Goal: Task Accomplishment & Management: Use online tool/utility

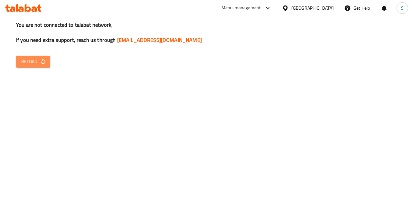
click at [33, 62] on span "Reload" at bounding box center [33, 62] width 24 height 8
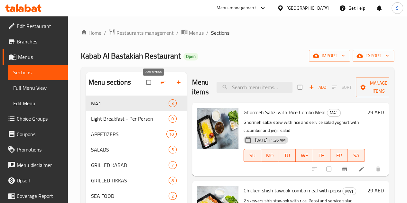
click at [175, 86] on icon "button" at bounding box center [178, 82] width 6 height 6
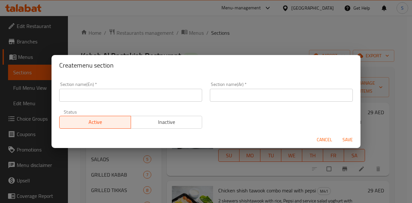
click at [175, 35] on div "Create menu section Section name(En)   * Section name(En) * Section name(Ar)   …" at bounding box center [206, 101] width 412 height 203
click at [321, 139] on span "Cancel" at bounding box center [324, 140] width 15 height 8
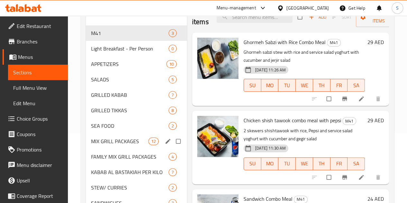
scroll to position [70, 0]
click at [151, 113] on span "8" at bounding box center [154, 110] width 7 height 6
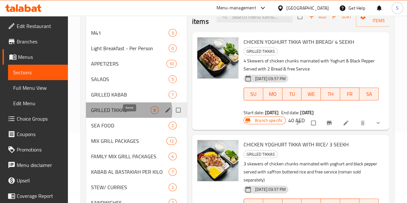
click at [151, 113] on span "8" at bounding box center [154, 110] width 7 height 6
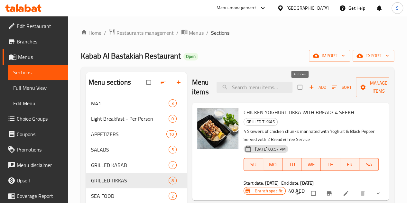
click at [310, 87] on icon "button" at bounding box center [312, 88] width 4 height 4
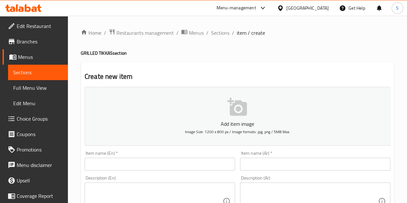
click at [206, 113] on button "Add item image Image Size: 1200 x 800 px / Image formats: jpg, png / 5MB Max." at bounding box center [238, 116] width 306 height 59
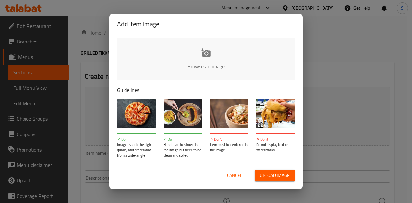
click at [267, 176] on span "Upload image" at bounding box center [275, 176] width 30 height 8
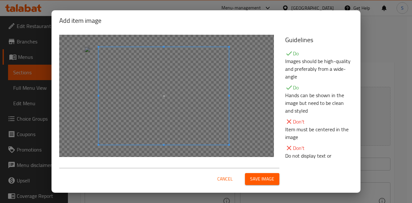
click at [139, 103] on span at bounding box center [163, 96] width 130 height 98
click at [262, 176] on span "Save image" at bounding box center [262, 179] width 24 height 8
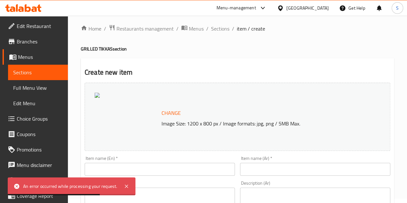
scroll to position [3, 0]
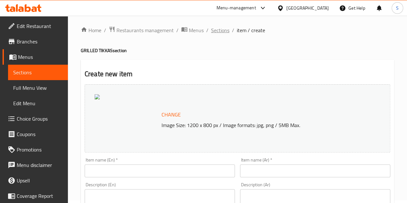
click at [220, 32] on span "Sections" at bounding box center [220, 30] width 18 height 8
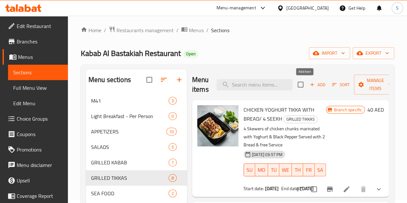
click at [309, 85] on span "Add" at bounding box center [317, 84] width 17 height 7
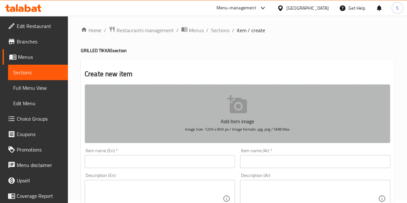
click at [231, 113] on icon "button" at bounding box center [237, 104] width 20 height 18
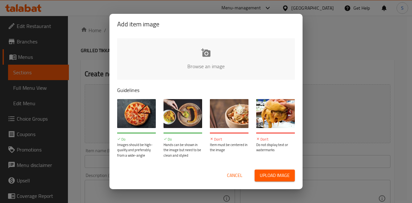
click at [262, 173] on span "Upload image" at bounding box center [275, 176] width 30 height 8
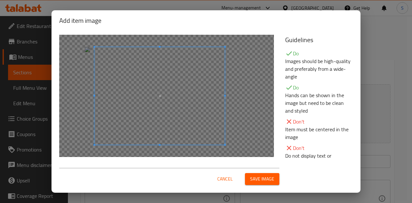
click at [146, 105] on span at bounding box center [160, 96] width 130 height 98
click at [258, 181] on span "Save image" at bounding box center [262, 179] width 24 height 8
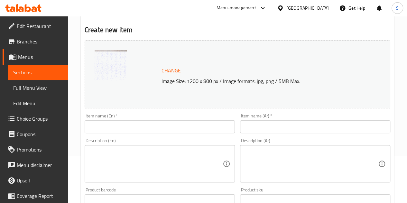
scroll to position [47, 0]
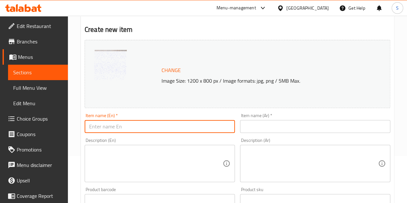
click at [130, 128] on input "text" at bounding box center [160, 126] width 150 height 13
paste input "[PERSON_NAME] WITH RICE"
type input "[PERSON_NAME] WITH RICE"
click at [264, 128] on input "text" at bounding box center [315, 126] width 150 height 13
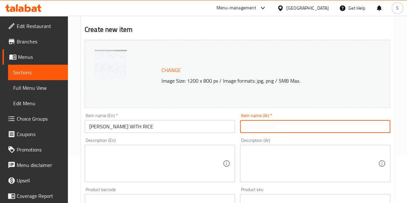
paste input "خودموني تكة مع الرز"
type input "خودموني تكة مع الرز"
click at [159, 163] on textarea at bounding box center [156, 163] width 134 height 31
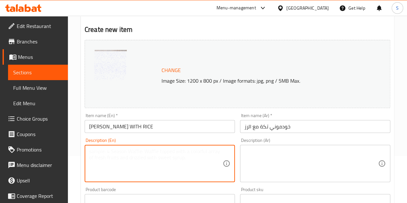
paste textarea "3 Skewers of tenderloin lamb chunks marinated with Lemon & Black Pepper served …"
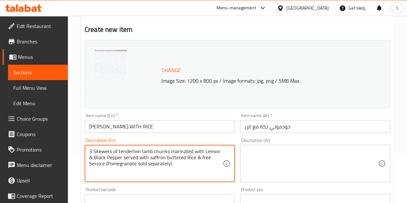
type textarea "3 Skewers of tenderloin lamb chunks marinated with Lemon & Black Pepper served …"
click at [289, 163] on textarea at bounding box center [312, 163] width 134 height 31
paste textarea "3 أسياخ من قطع لحم التندرلوين متبلة ليمون والفلفل الأسود تقدم مع بالزبدة بالزعف…"
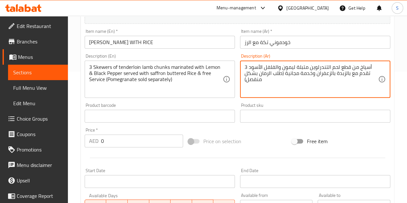
scroll to position [132, 0]
type textarea "3 أسياخ من قطع لحم التندرلوين متبلة ليمون والفلفل الأسود تقدم مع بالزبدة بالزعف…"
click at [138, 141] on input "0" at bounding box center [142, 140] width 82 height 13
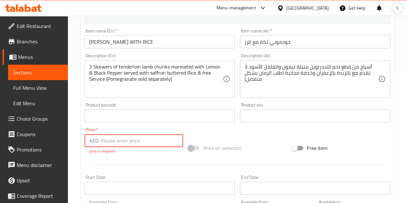
paste input "39"
type input "39"
click at [203, 162] on div at bounding box center [237, 165] width 311 height 16
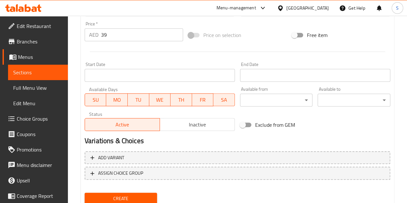
scroll to position [261, 0]
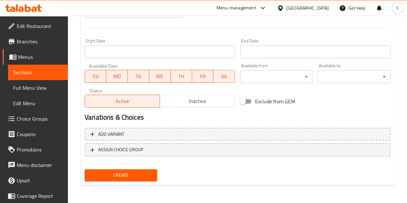
click at [134, 174] on span "Create" at bounding box center [121, 175] width 62 height 8
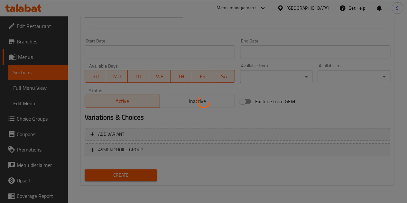
type input "0"
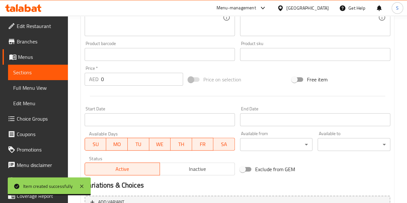
scroll to position [184, 0]
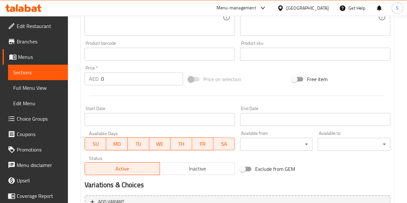
click at [50, 71] on span "Sections" at bounding box center [38, 73] width 50 height 8
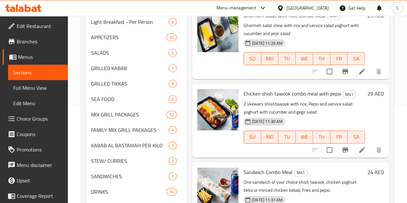
scroll to position [96, 0]
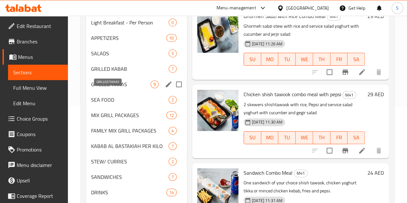
click at [113, 88] on span "GRILLED TIKKAS" at bounding box center [121, 84] width 60 height 8
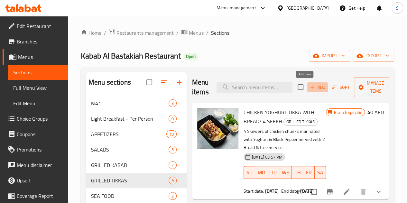
click at [309, 88] on span "Add" at bounding box center [317, 87] width 17 height 7
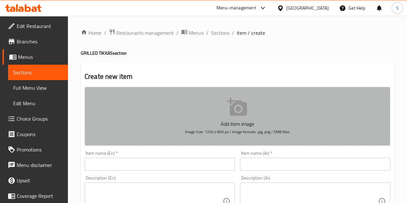
click at [223, 105] on button "Add item image Image Size: 1200 x 800 px / Image formats: jpg, png / 5MB Max." at bounding box center [238, 116] width 306 height 59
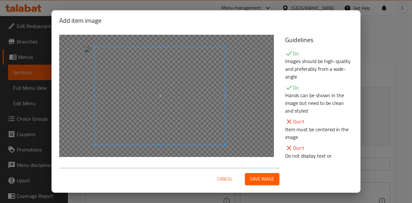
click at [142, 102] on span at bounding box center [160, 96] width 130 height 98
click at [275, 178] on button "Save image" at bounding box center [262, 179] width 34 height 12
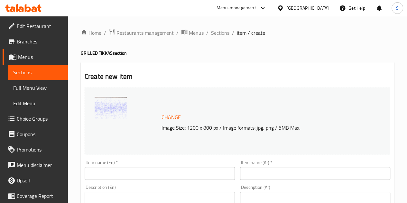
click at [116, 171] on input "text" at bounding box center [160, 173] width 150 height 13
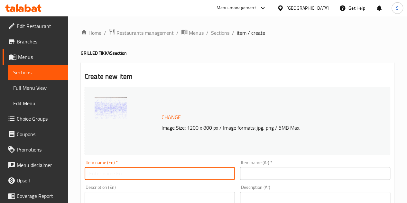
paste input "Khodmoni Tikka with bread (4 seekh)"
type input "Khodmoni Tikka with bread (4 seekh)"
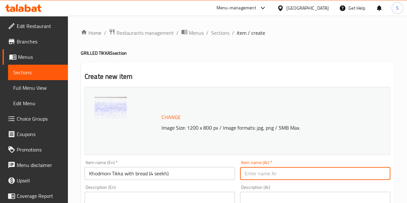
click at [265, 174] on input "text" at bounding box center [315, 173] width 150 height 13
paste input "خودموني تكة مع الخبز"
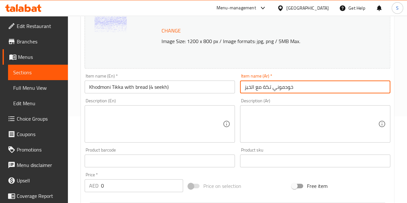
scroll to position [87, 0]
type input "خودموني تكة مع الخبز"
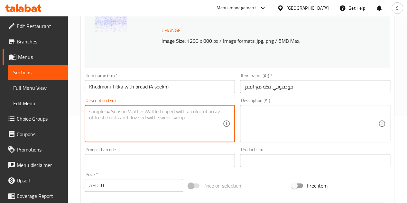
click at [163, 121] on textarea at bounding box center [156, 123] width 134 height 31
paste textarea "4 Skewers of tenderloin lamb chunks marinated with Lemon & Black Pepper served …"
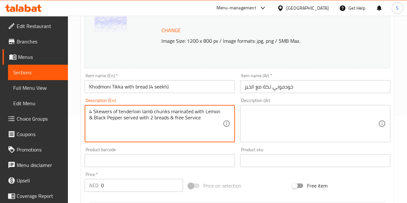
type textarea "4 Skewers of tenderloin lamb chunks marinated with Lemon & Black Pepper served …"
click at [282, 124] on textarea at bounding box center [312, 123] width 134 height 31
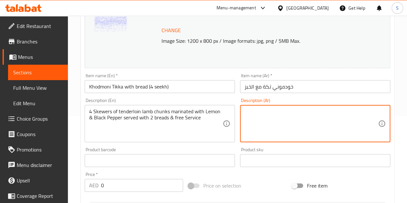
paste textarea "4 أسياخ من قطع لحم التندرلوين متبلة ليمون والفلفل الأسود تقدم مع 2 خبز وخدمة مج…"
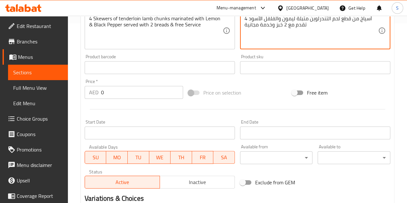
scroll to position [187, 0]
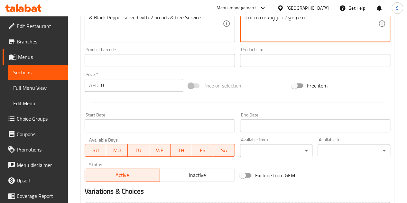
type textarea "4 أسياخ من قطع لحم التندرلوين متبلة ليمون والفلفل الأسود تقدم مع 2 خبز وخدمة مج…"
click at [154, 85] on input "0" at bounding box center [142, 85] width 82 height 13
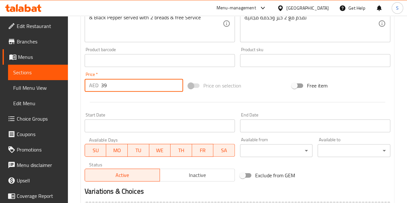
type input "39"
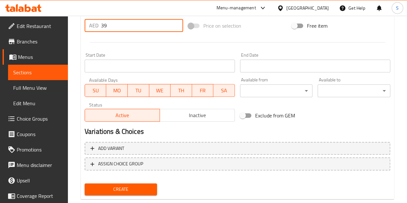
scroll to position [261, 0]
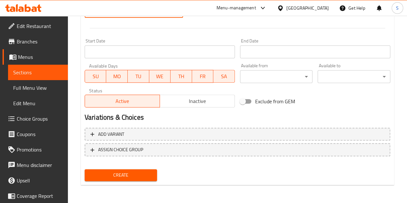
click at [139, 173] on span "Create" at bounding box center [121, 175] width 62 height 8
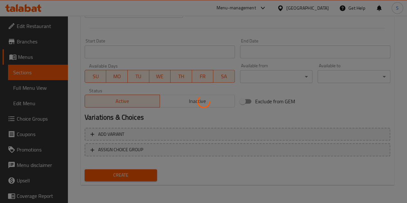
type input "0"
